Goal: Find specific page/section

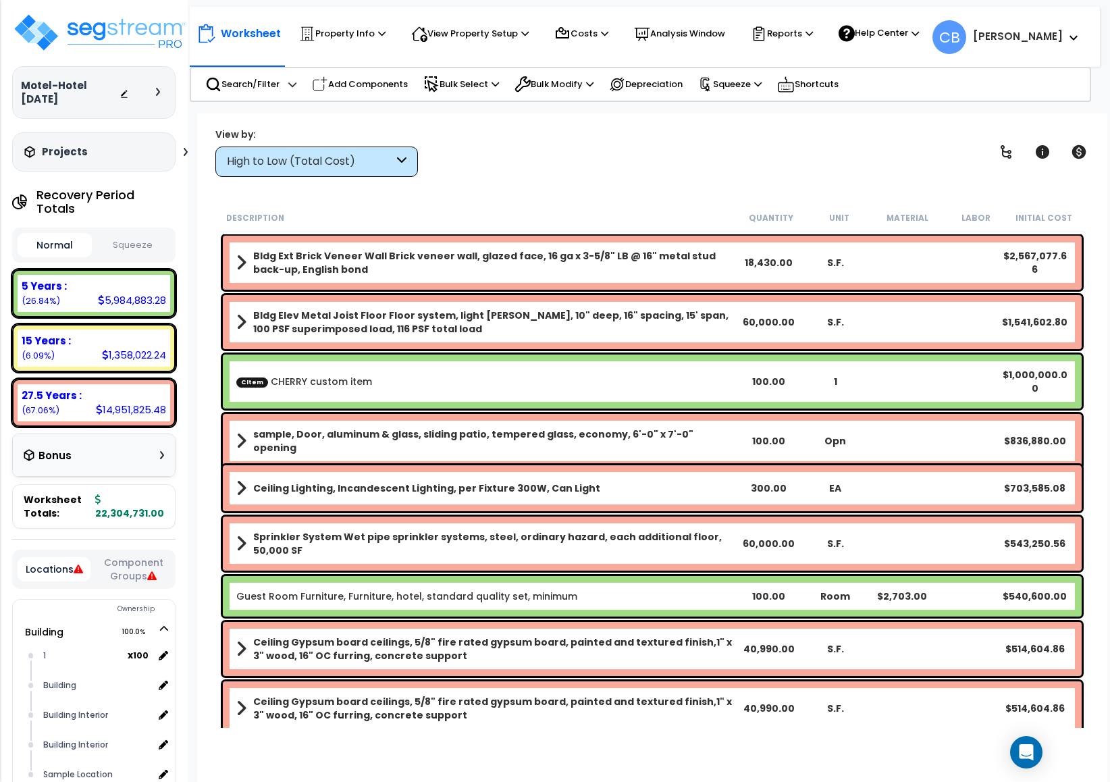
click at [1079, 223] on div "Description Quantity Unit Material Labor Initial Cost" at bounding box center [651, 218] width 865 height 28
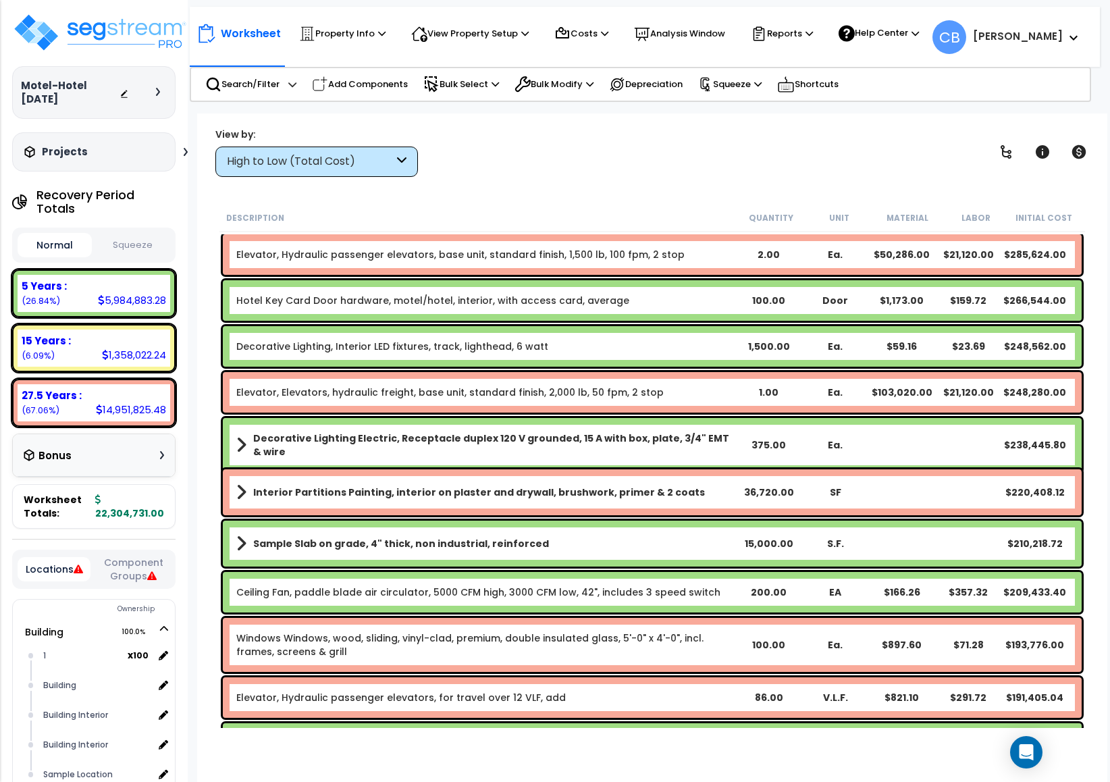
scroll to position [1418, 0]
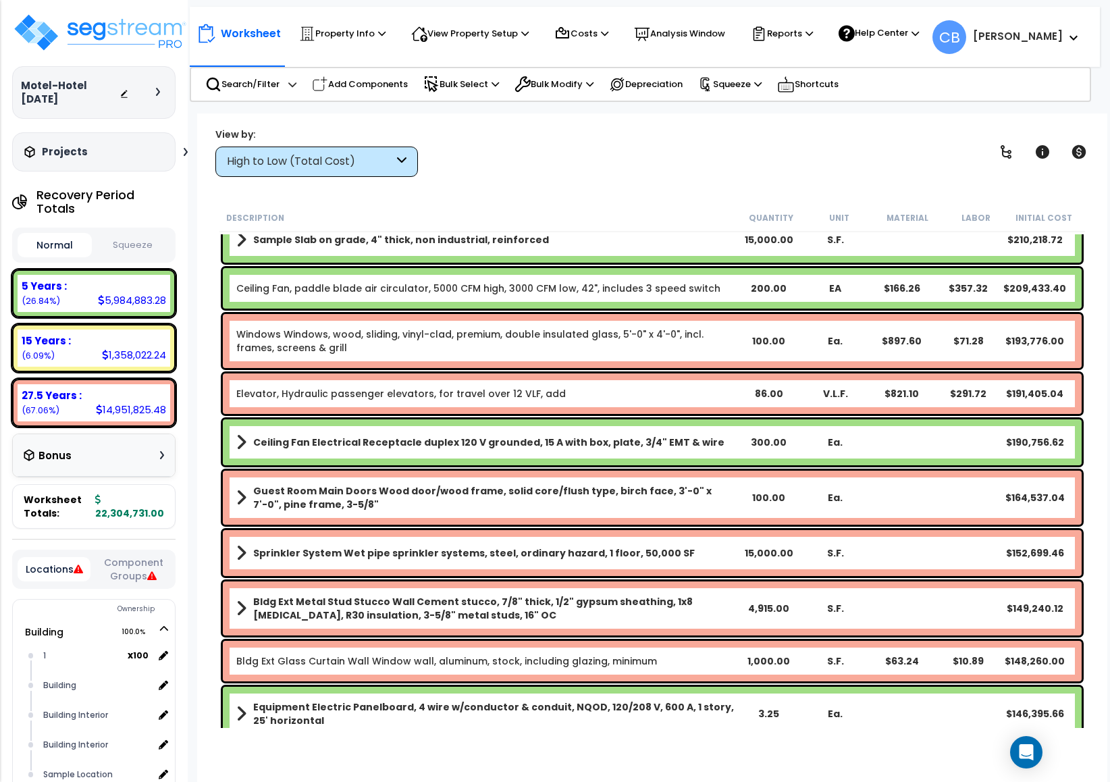
click at [1060, 269] on div "Ceiling Fan, paddle blade air circulator, 5000 CFM high, 3000 CFM low, 42", inc…" at bounding box center [652, 288] width 859 height 41
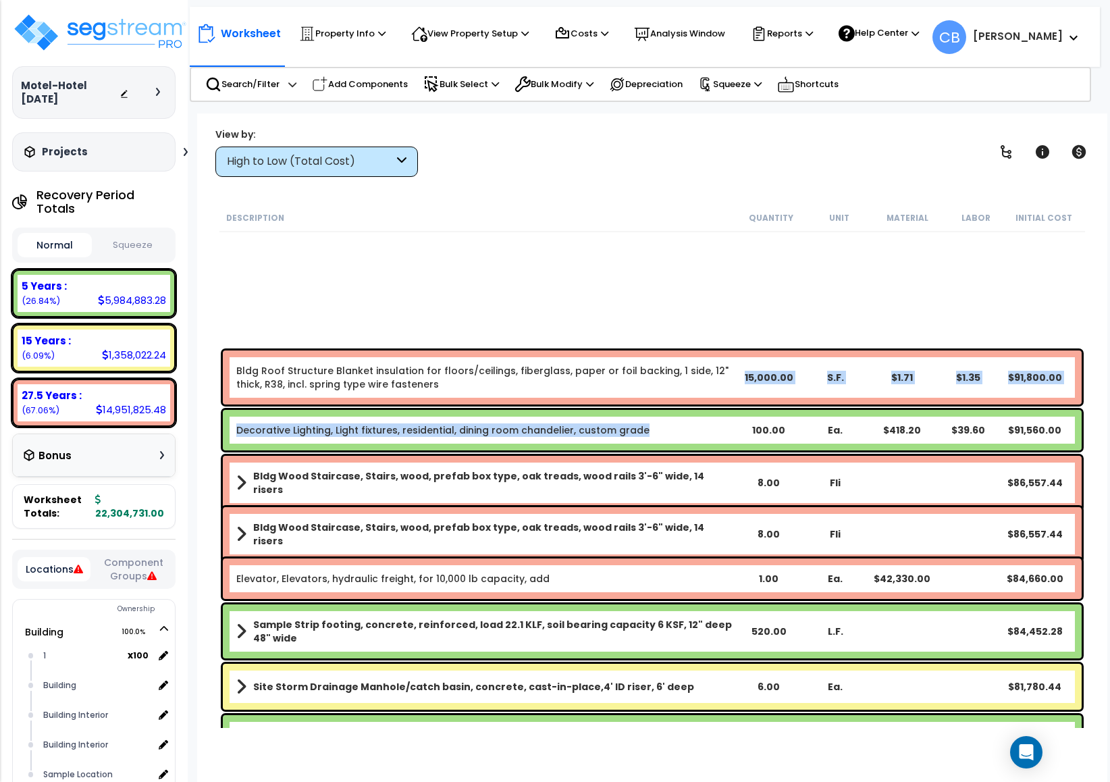
scroll to position [3139, 0]
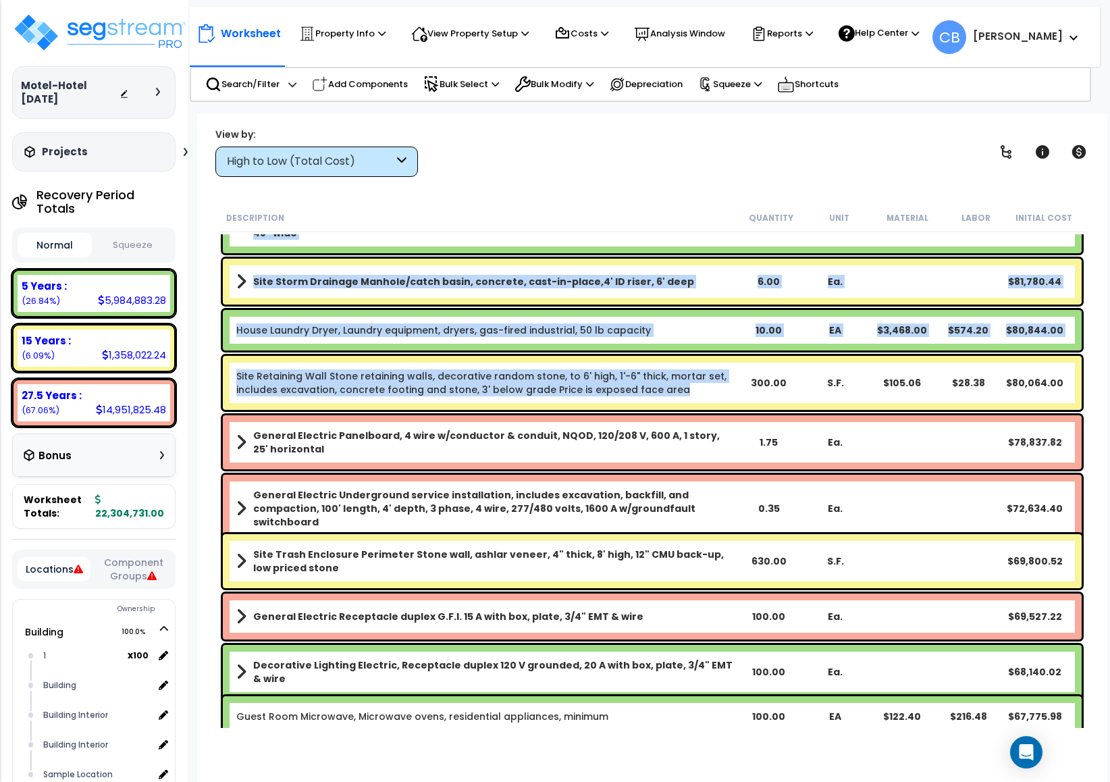
click at [671, 406] on div "Site Retaining Wall Stone retaining walls, decorative random stone, to 6' high,…" at bounding box center [652, 383] width 859 height 54
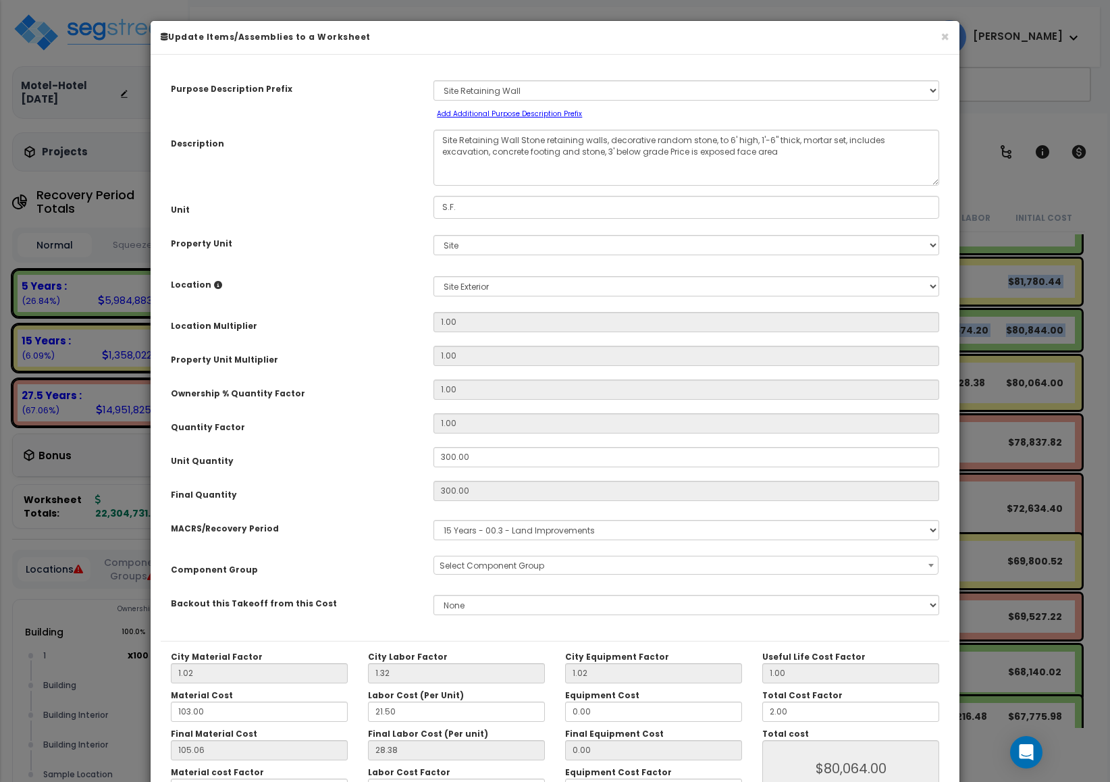
drag, startPoint x: 671, startPoint y: 406, endPoint x: 840, endPoint y: 8, distance: 432.2
click at [671, 404] on div "Purpose Description Prefix Select A New Purpose Descrip A/V System A/V System E…" at bounding box center [555, 353] width 788 height 576
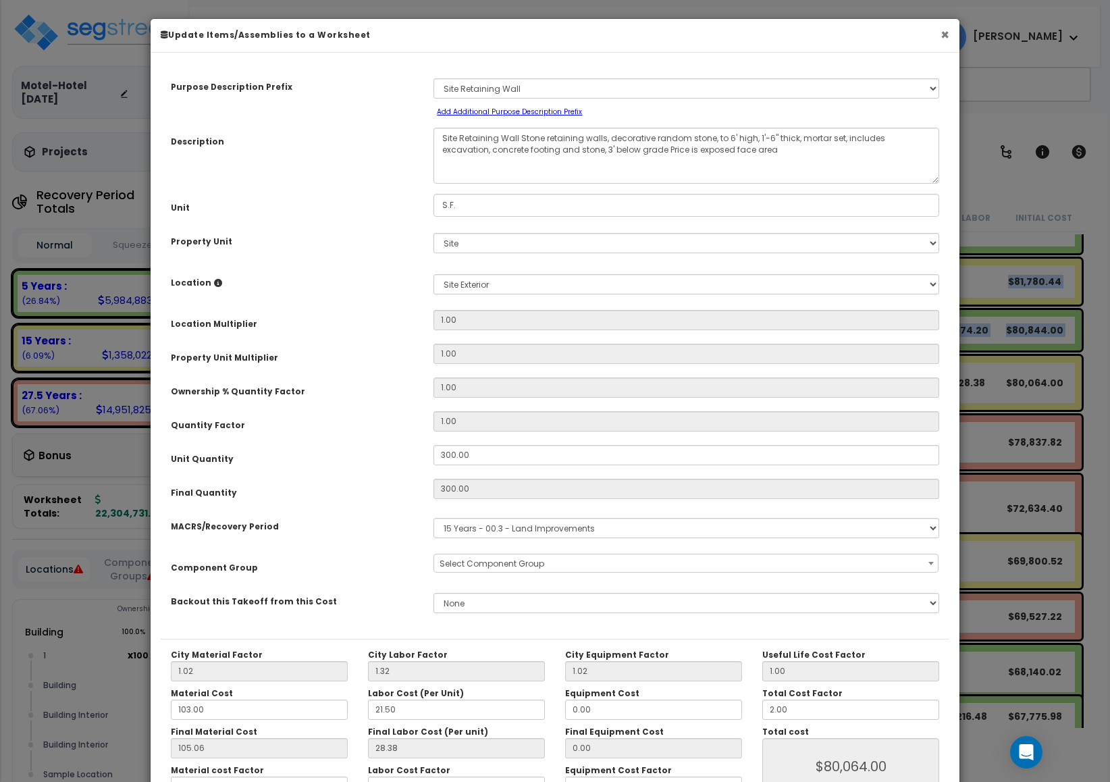
click at [942, 34] on button "×" at bounding box center [944, 35] width 9 height 14
click at [946, 37] on div "Worksheet Property Info Property Setup Add Property Unit Template property Clon…" at bounding box center [645, 30] width 910 height 47
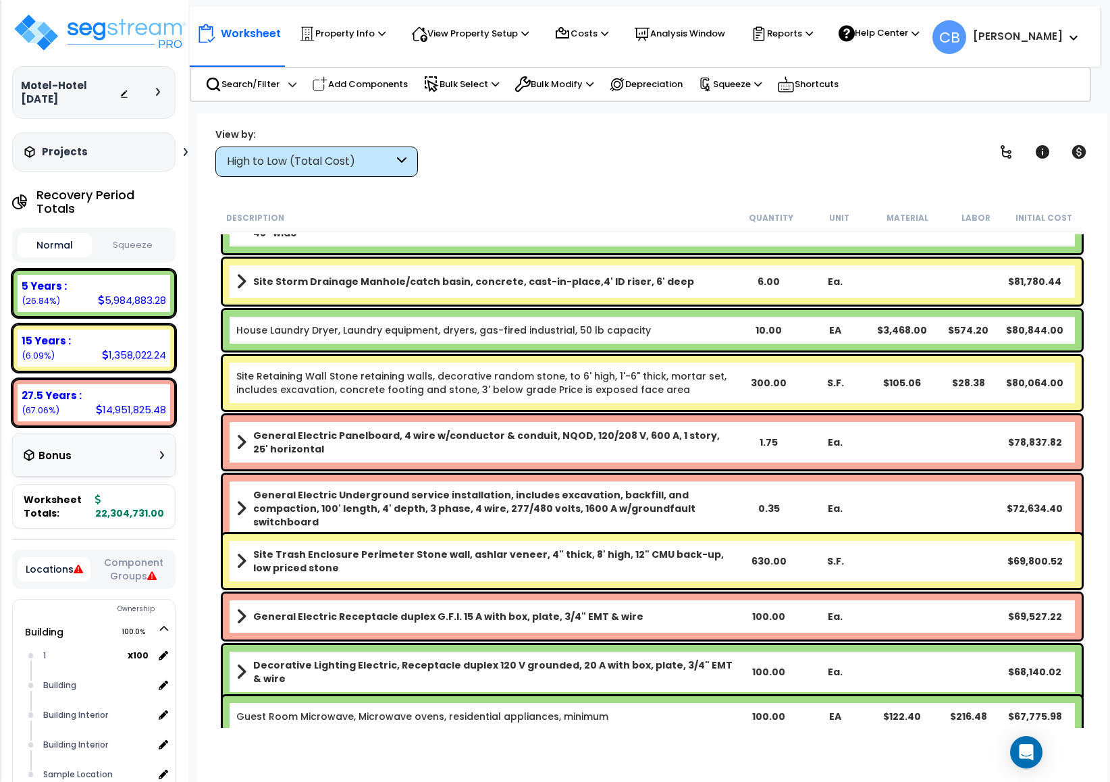
click at [944, 38] on div "Worksheet Property Info Property Setup Add Property Unit Template property Clon…" at bounding box center [645, 30] width 910 height 47
drag, startPoint x: 596, startPoint y: 317, endPoint x: 448, endPoint y: 359, distance: 153.8
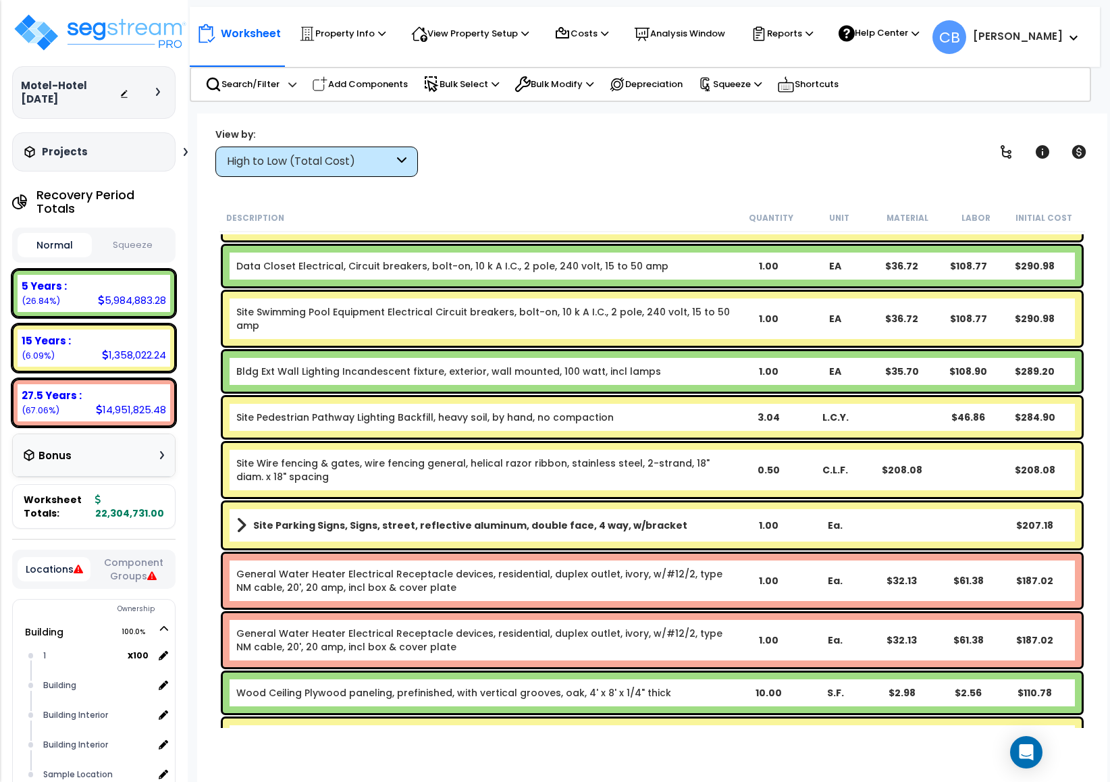
scroll to position [16016, 0]
